Goal: Complete application form

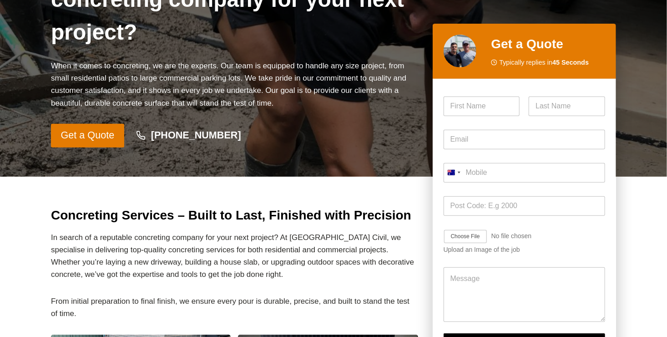
scroll to position [156, 0]
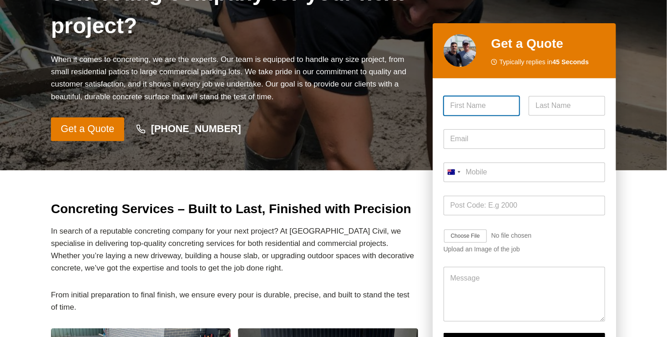
click at [456, 104] on input "First" at bounding box center [481, 105] width 76 height 20
type input "[PERSON_NAME]"
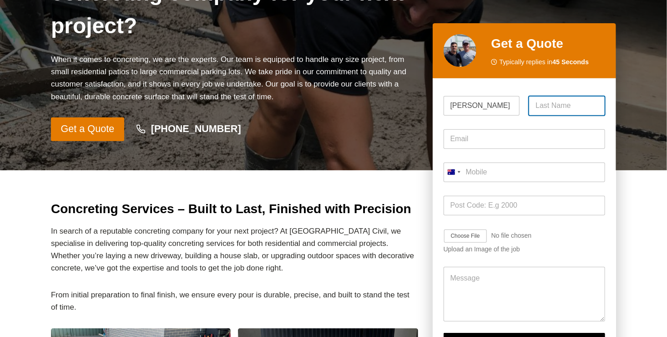
type input "ERATHNA MUDIYANSELAGE"
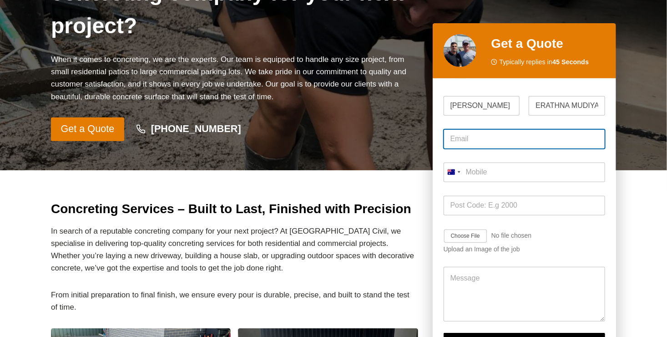
type input "[EMAIL_ADDRESS][DOMAIN_NAME]"
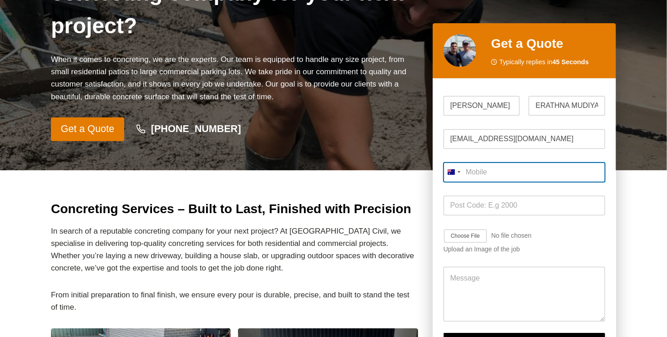
type input "0424 973 535"
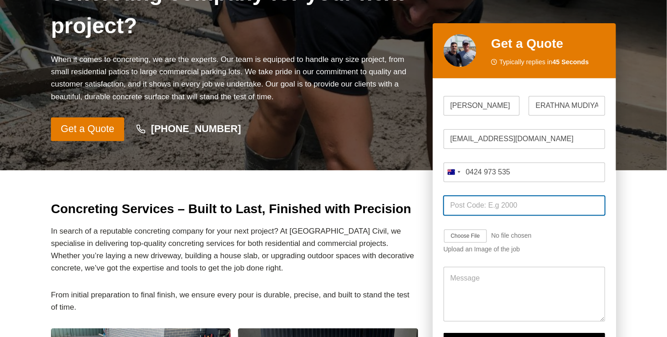
type input "2765"
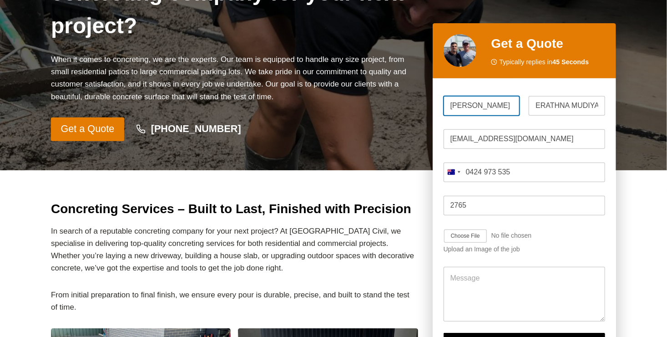
scroll to position [0, 16]
drag, startPoint x: 482, startPoint y: 104, endPoint x: 512, endPoint y: 109, distance: 31.4
click at [512, 109] on input "[PERSON_NAME]" at bounding box center [481, 105] width 76 height 20
type input "PAVI"
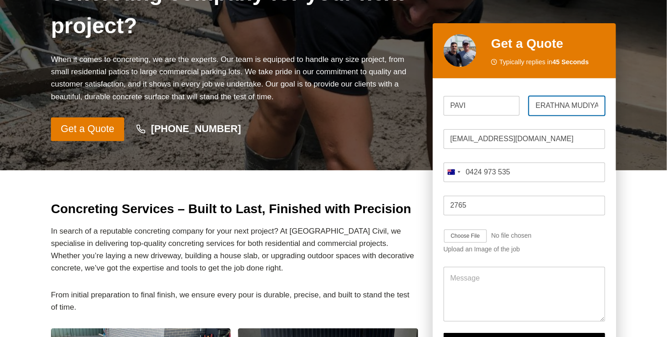
scroll to position [0, 27]
drag, startPoint x: 568, startPoint y: 106, endPoint x: 675, endPoint y: 140, distance: 112.6
type input "ERATHNA"
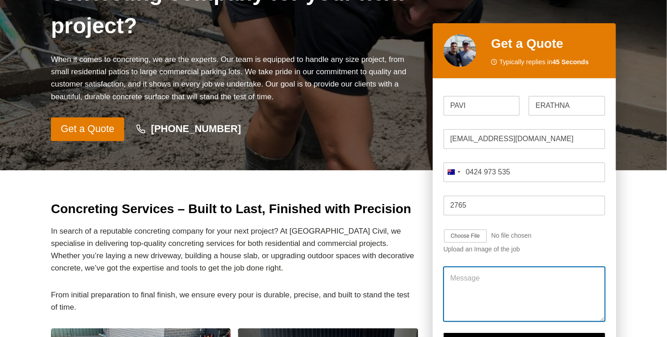
click at [505, 299] on textarea "Message" at bounding box center [523, 293] width 161 height 55
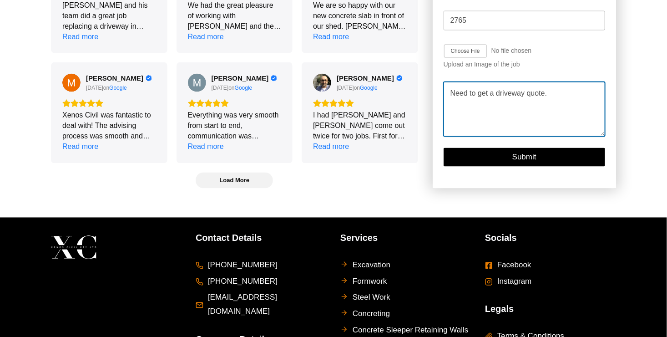
scroll to position [2502, 0]
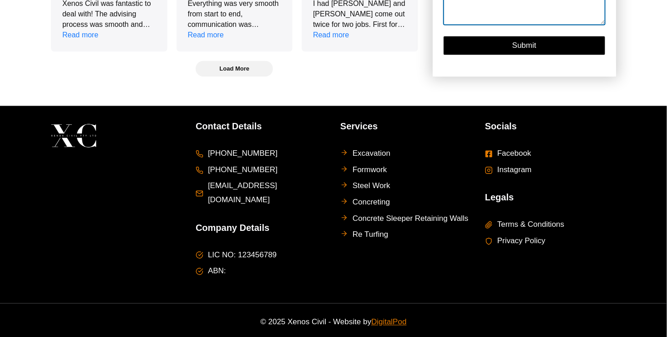
type textarea "Need to get a driveway quote."
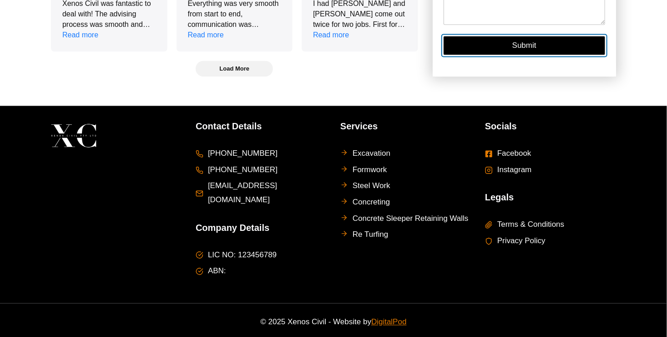
click at [576, 51] on button "Submit" at bounding box center [523, 45] width 161 height 19
